Goal: Information Seeking & Learning: Learn about a topic

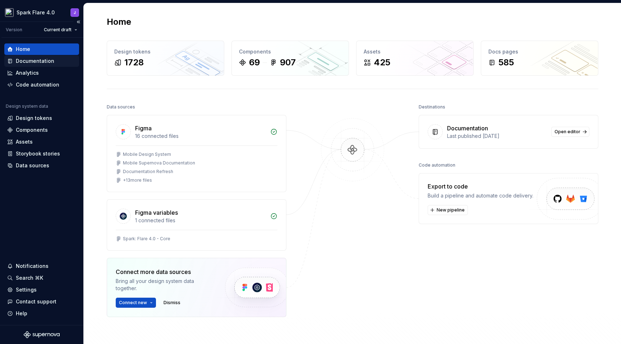
click at [44, 64] on div "Documentation" at bounding box center [35, 60] width 38 height 7
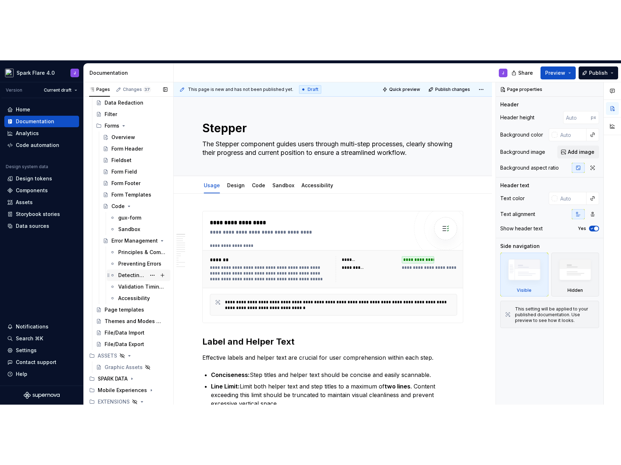
scroll to position [4650, 0]
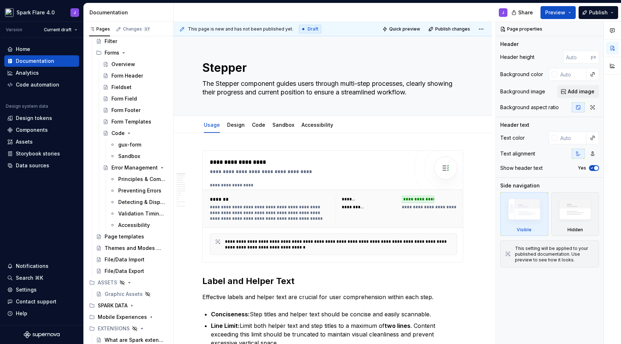
drag, startPoint x: 101, startPoint y: 232, endPoint x: 379, endPoint y: 4, distance: 359.4
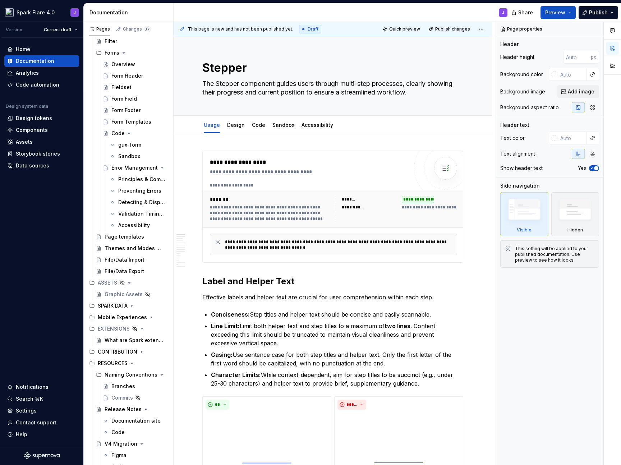
type textarea "*"
